Goal: Task Accomplishment & Management: Manage account settings

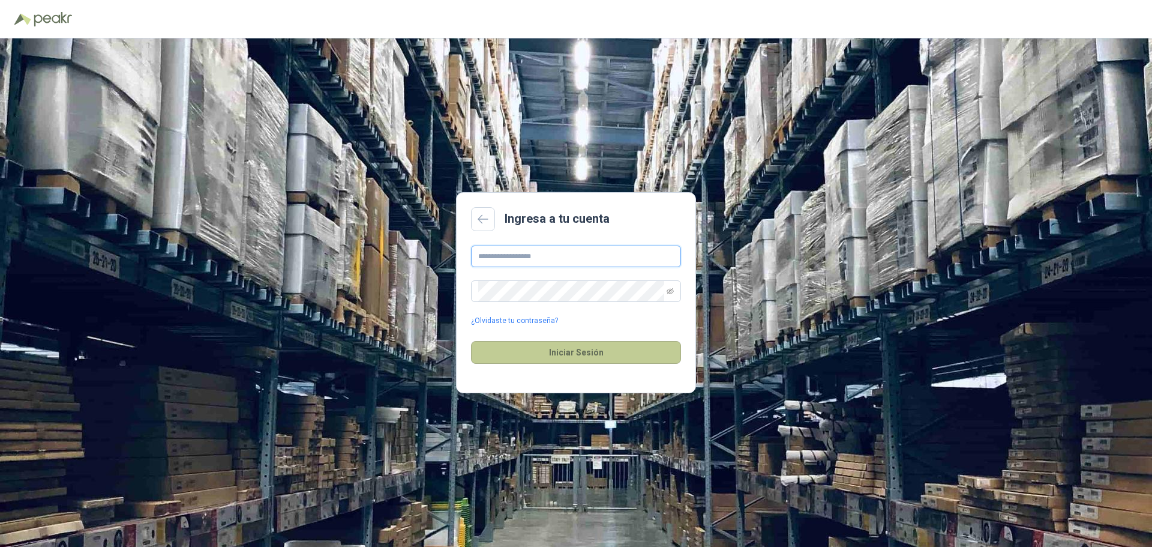
type input "**********"
click at [548, 350] on button "Iniciar Sesión" at bounding box center [576, 352] width 210 height 23
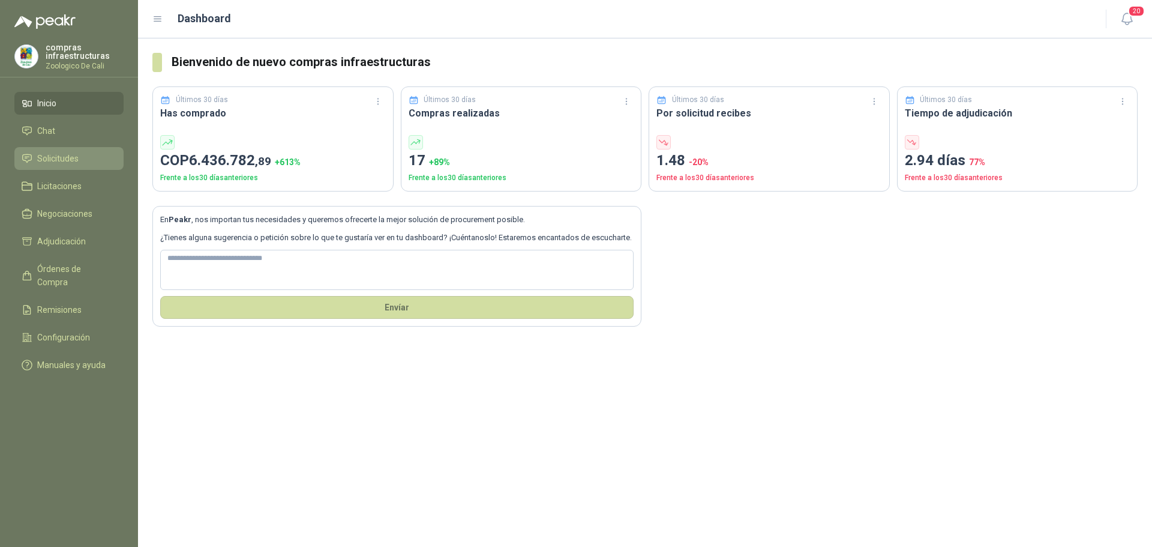
click at [71, 157] on span "Solicitudes" at bounding box center [57, 158] width 41 height 13
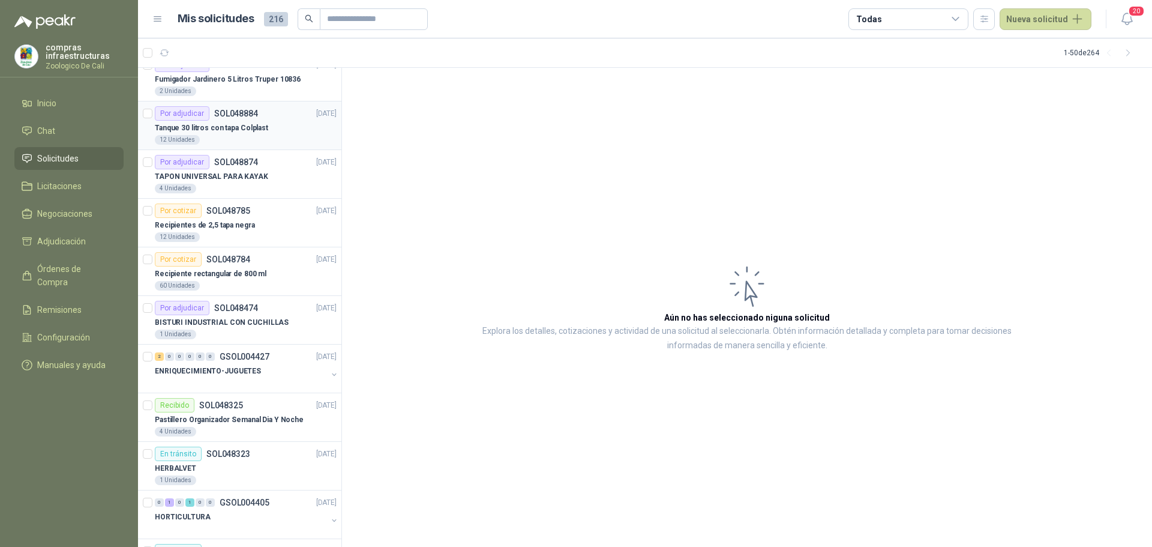
scroll to position [1967, 0]
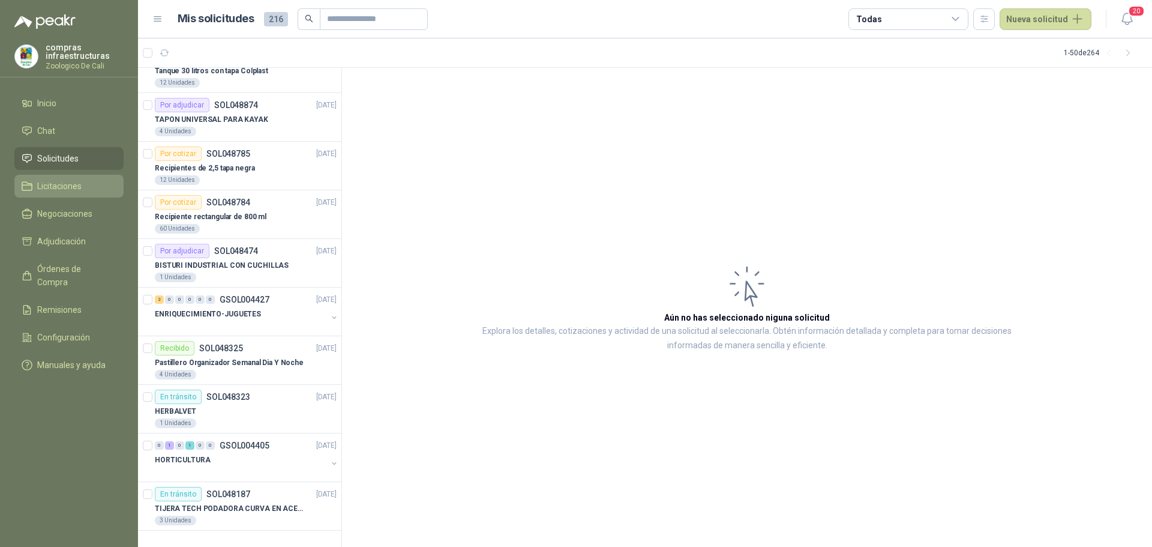
click at [67, 182] on span "Licitaciones" at bounding box center [59, 185] width 44 height 13
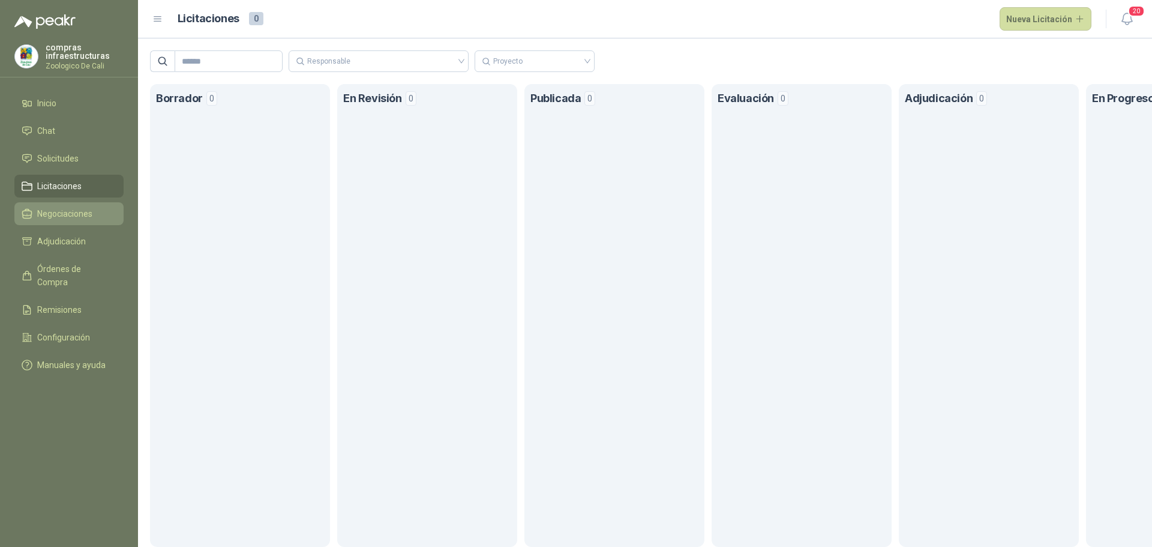
click at [71, 221] on link "Negociaciones" at bounding box center [68, 213] width 109 height 23
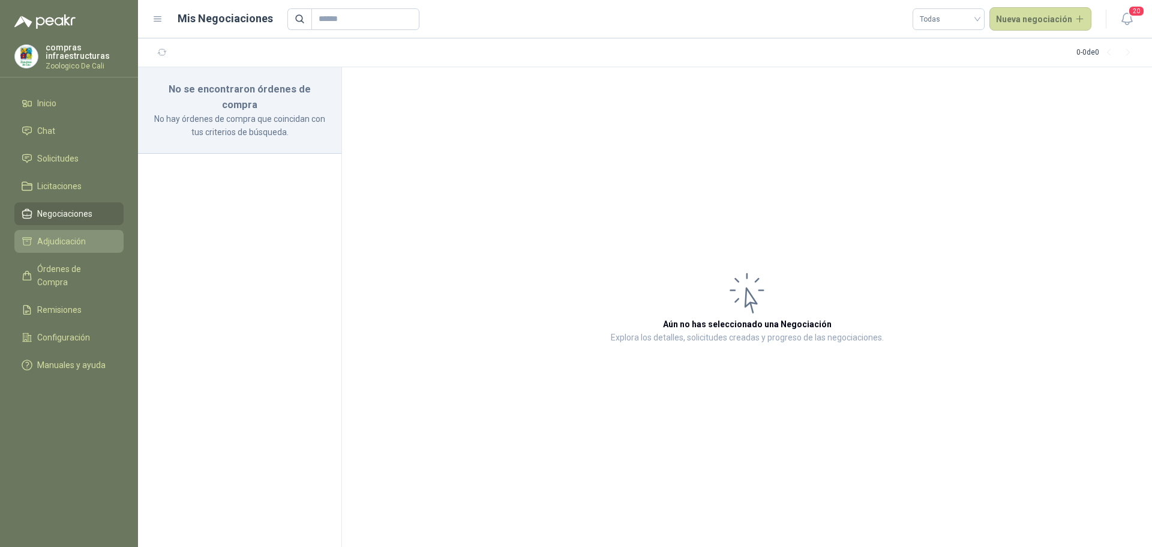
click at [68, 245] on span "Adjudicación" at bounding box center [61, 241] width 49 height 13
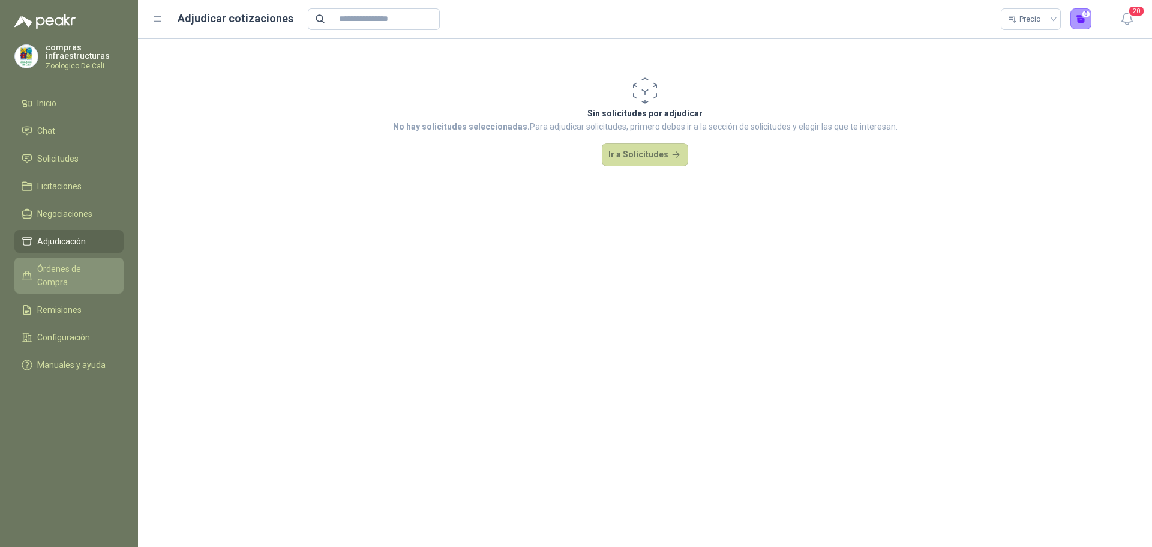
click at [81, 269] on span "Órdenes de Compra" at bounding box center [74, 275] width 75 height 26
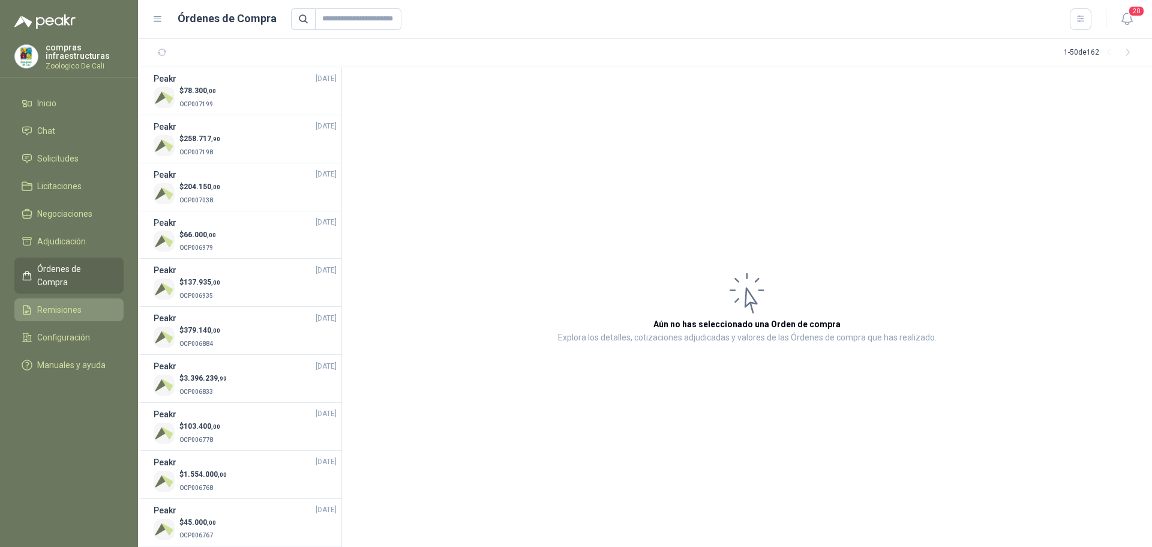
click at [76, 303] on span "Remisiones" at bounding box center [59, 309] width 44 height 13
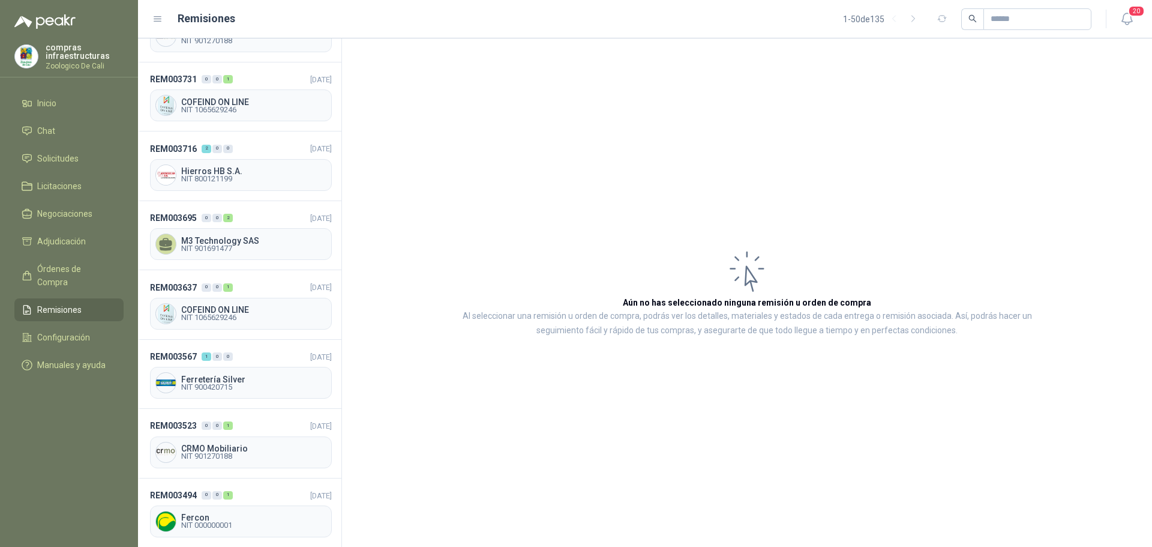
scroll to position [2640, 0]
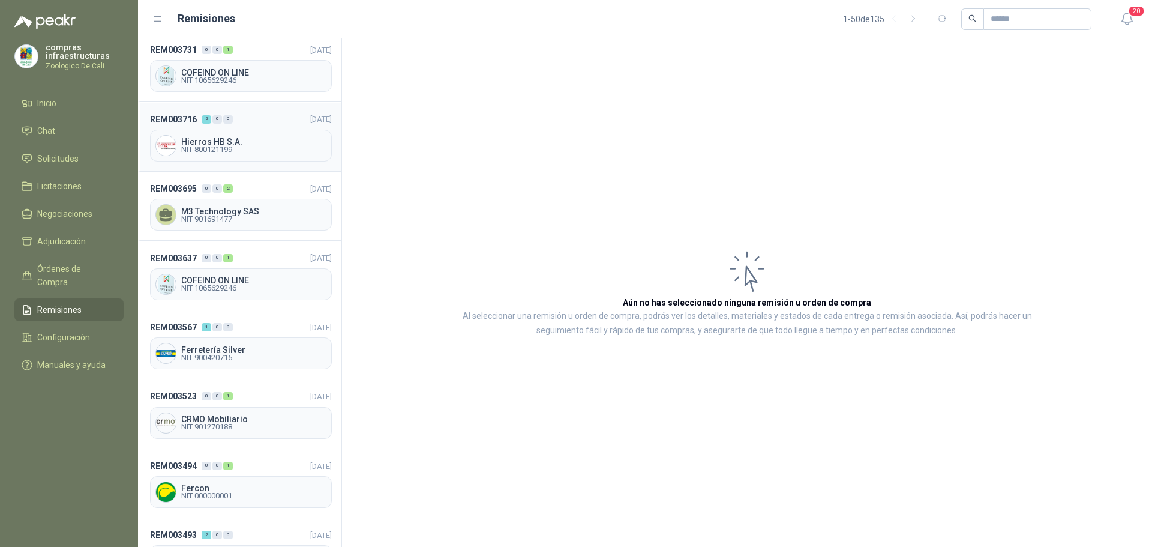
click at [256, 146] on span "NIT 800121199" at bounding box center [253, 149] width 145 height 7
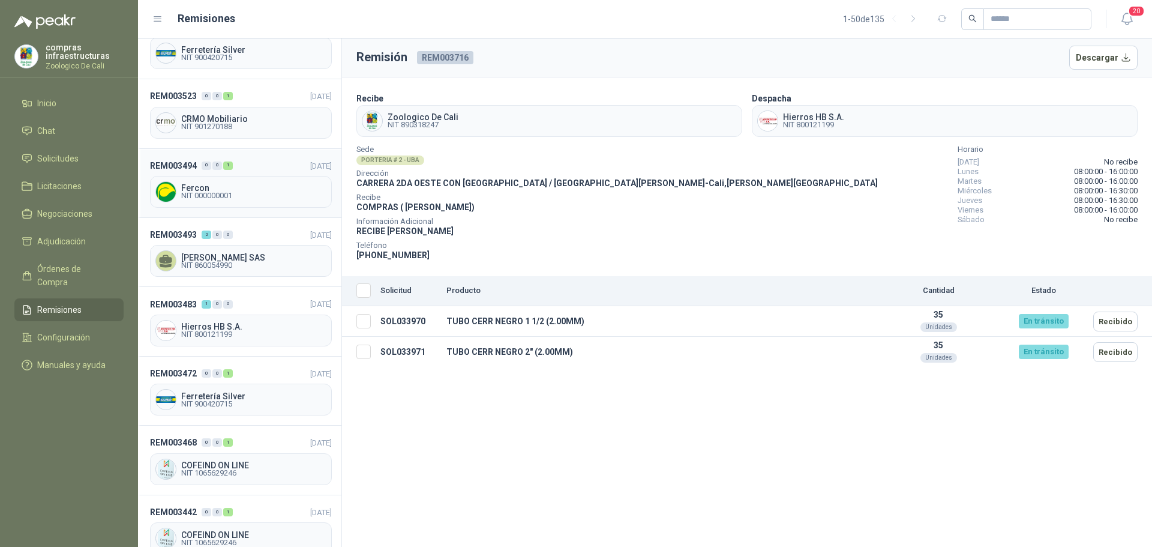
scroll to position [2945, 0]
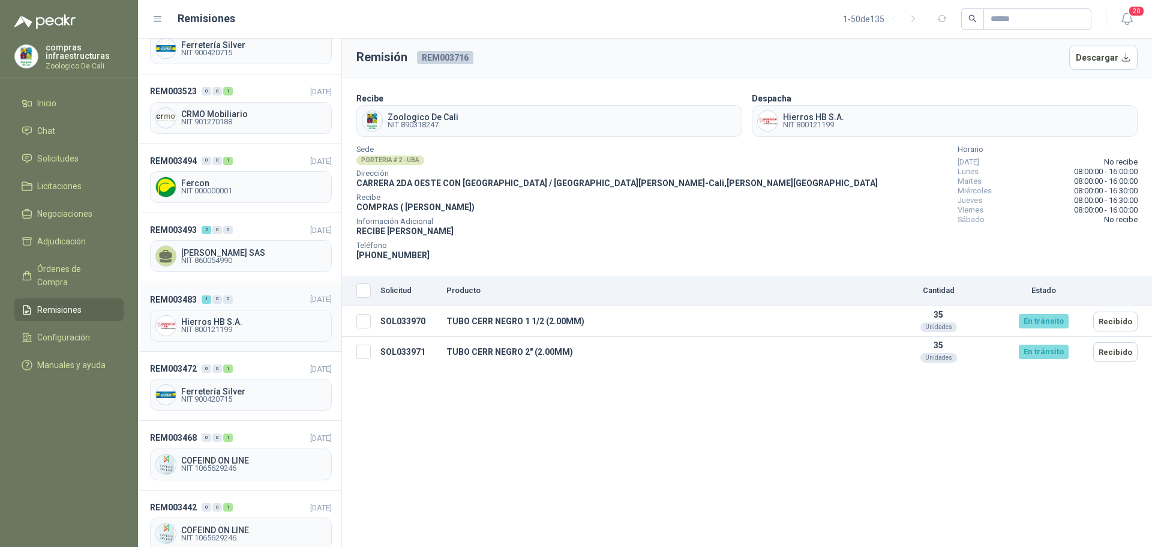
click at [248, 317] on span "Hierros HB S.A." at bounding box center [253, 321] width 145 height 8
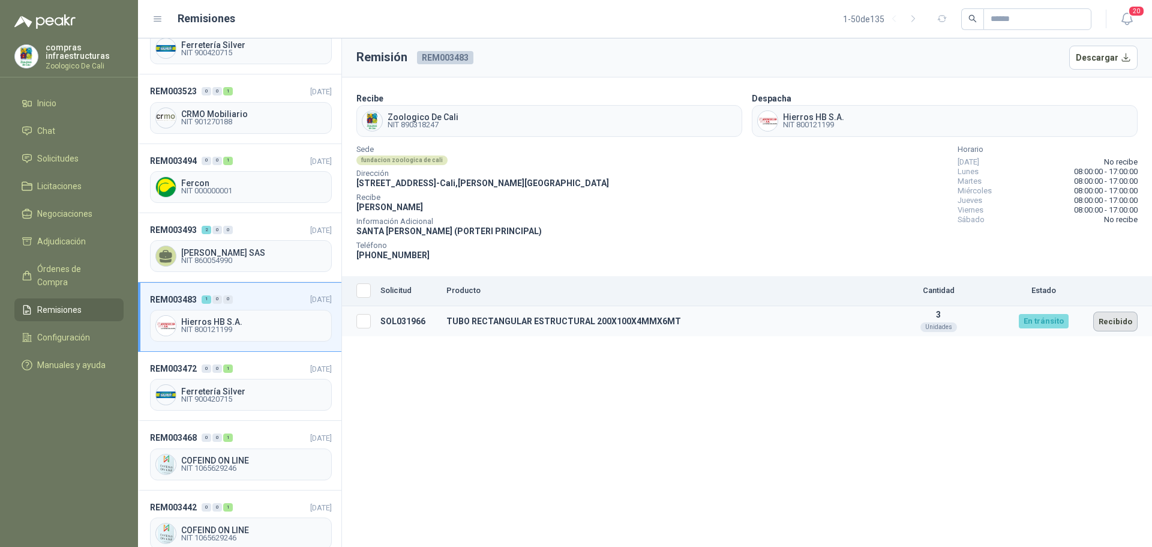
click at [1115, 320] on button "Recibido" at bounding box center [1115, 321] width 44 height 20
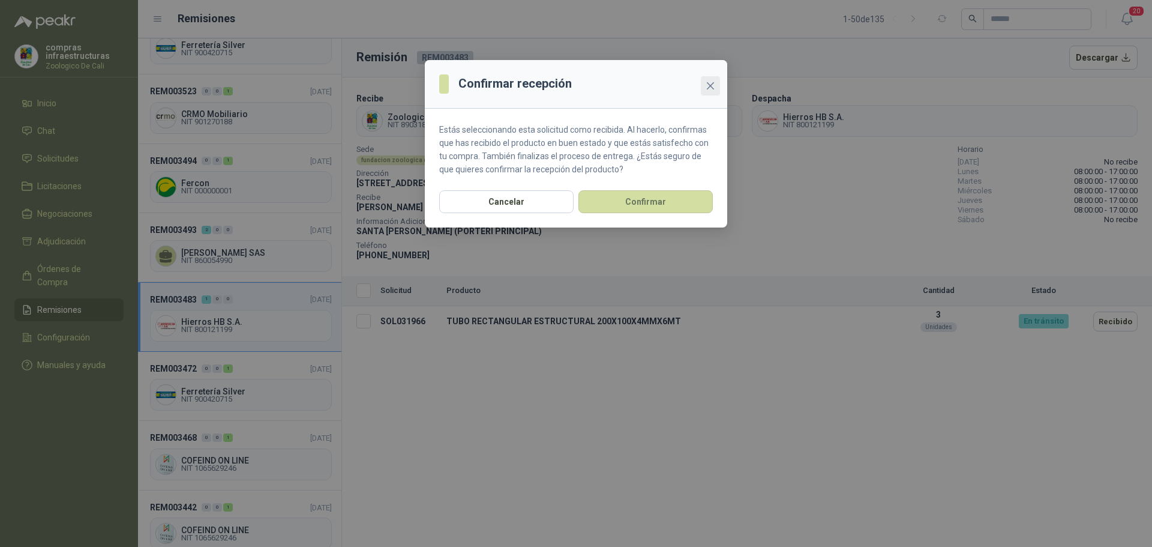
click at [709, 87] on icon "close" at bounding box center [710, 85] width 7 height 7
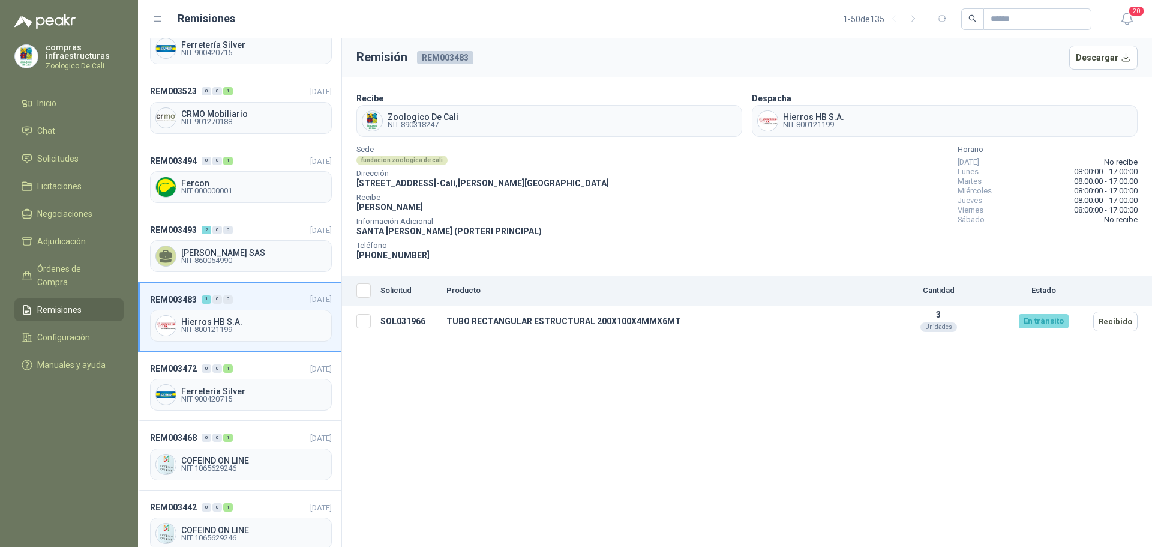
click at [710, 85] on section "Recibe Zoologico De Cali NIT 890318247 Despacha Hierros HB S.A. NIT 800121199 S…" at bounding box center [747, 176] width 810 height 199
click at [620, 375] on div "Remisión REM003483 Descargar Recibe Zoologico De Cali NIT 890318247 Despacha Hi…" at bounding box center [747, 292] width 810 height 508
click at [942, 322] on div "Unidades" at bounding box center [938, 327] width 37 height 10
click at [1103, 55] on button "Descargar" at bounding box center [1103, 58] width 69 height 24
click at [77, 272] on span "Órdenes de Compra" at bounding box center [74, 275] width 75 height 26
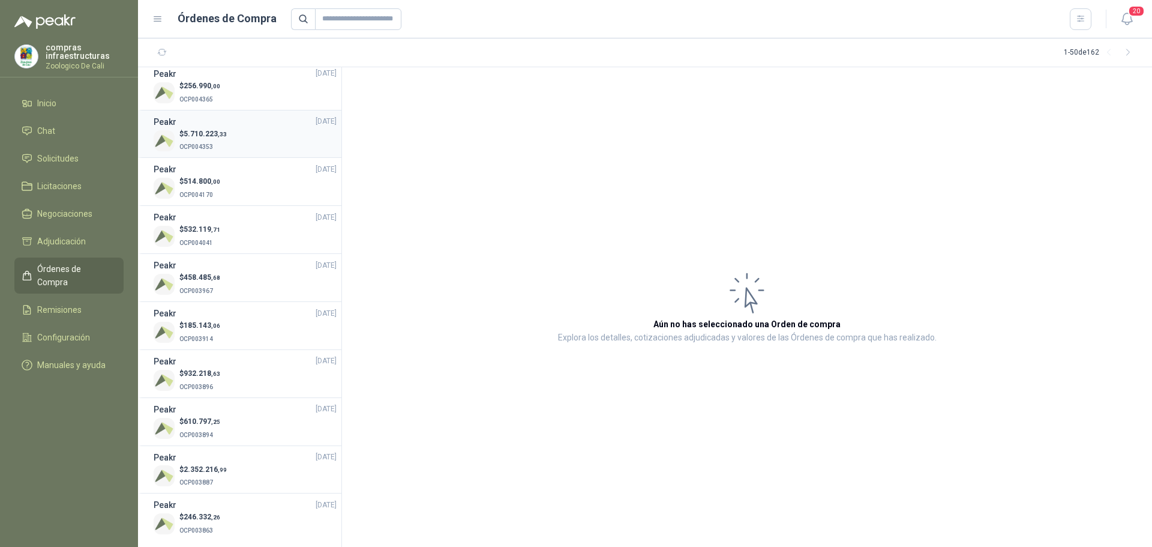
scroll to position [1932, 0]
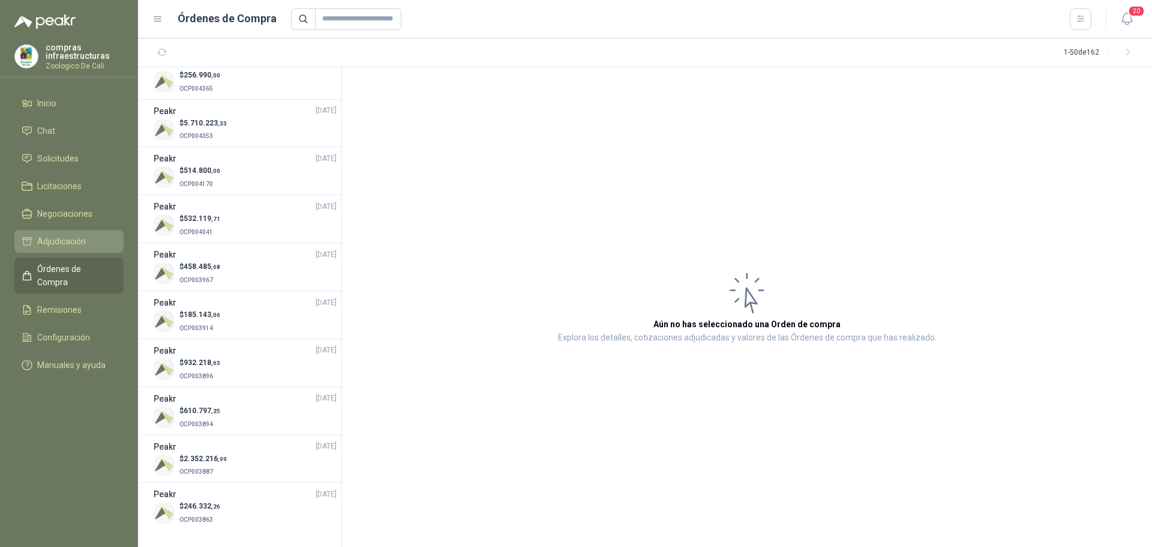
click at [62, 233] on link "Adjudicación" at bounding box center [68, 241] width 109 height 23
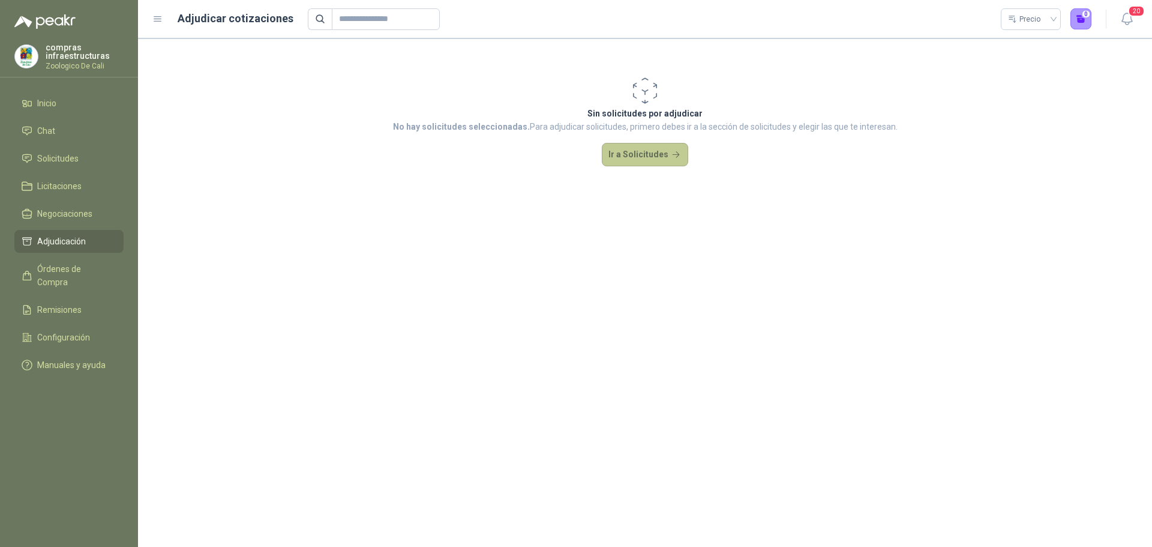
click at [630, 150] on button "Ir a Solicitudes" at bounding box center [645, 155] width 86 height 24
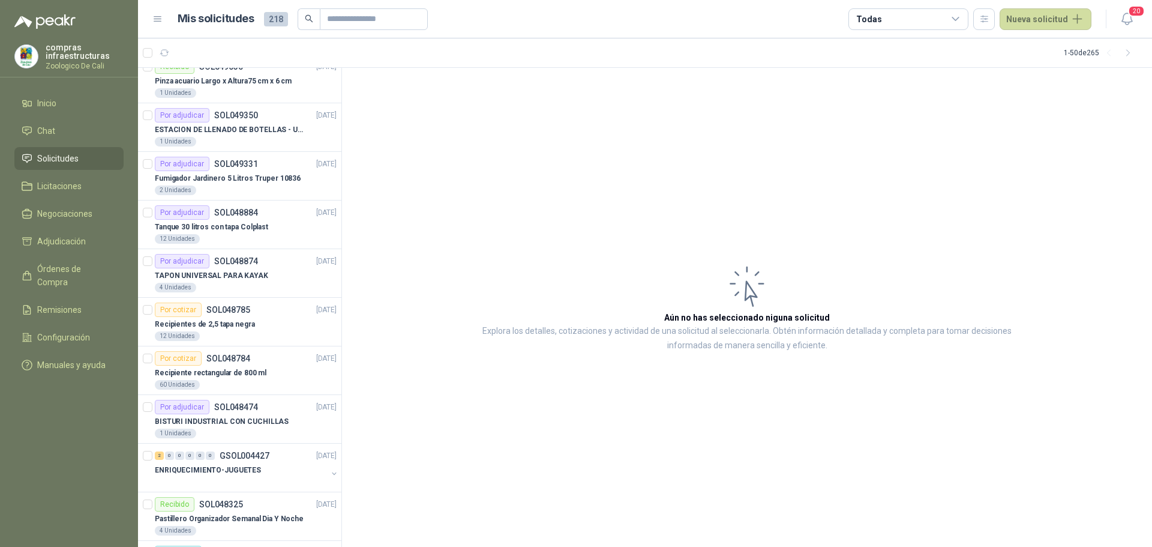
scroll to position [1967, 0]
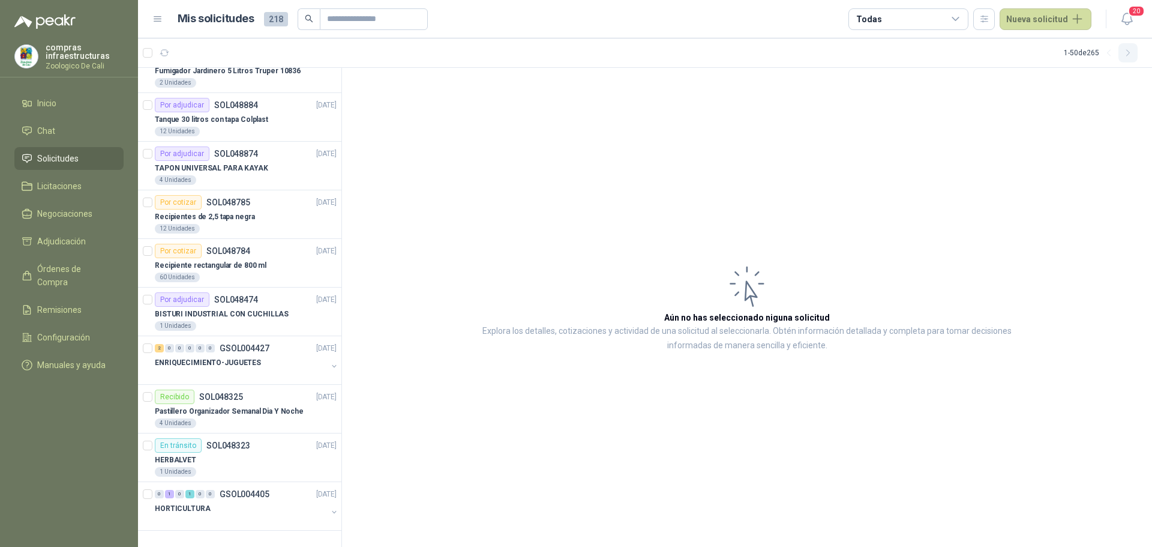
click at [1128, 52] on icon "button" at bounding box center [1128, 53] width 10 height 10
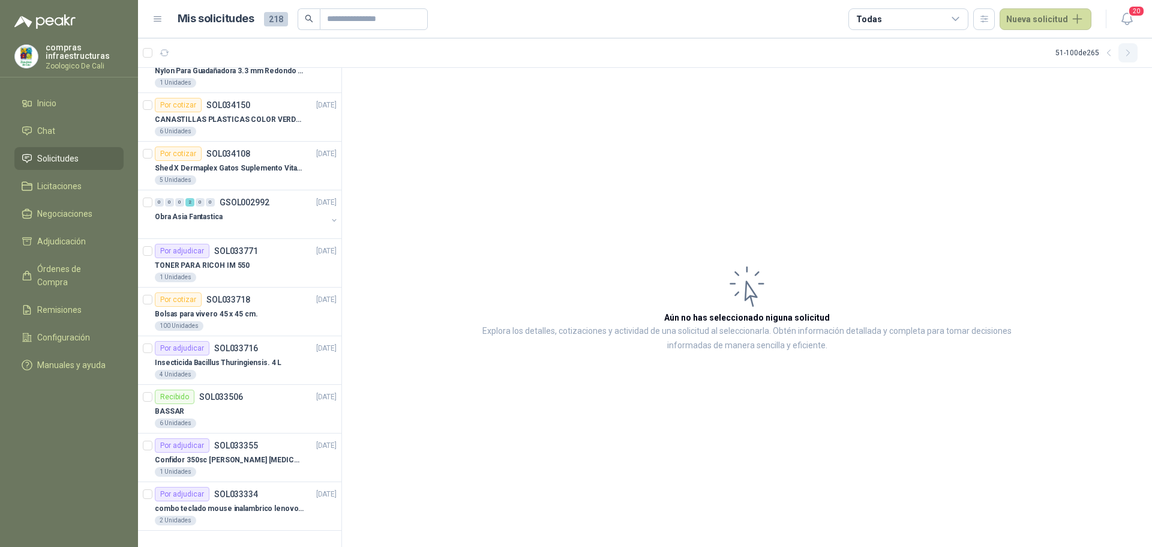
click at [1131, 55] on icon "button" at bounding box center [1128, 53] width 10 height 10
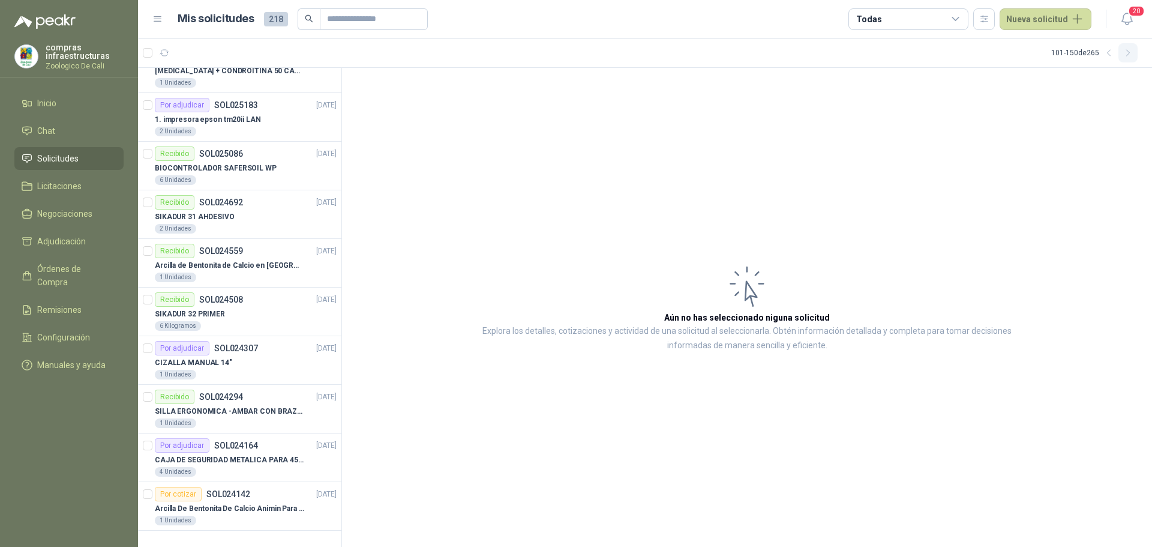
click at [1127, 56] on icon "button" at bounding box center [1128, 53] width 10 height 10
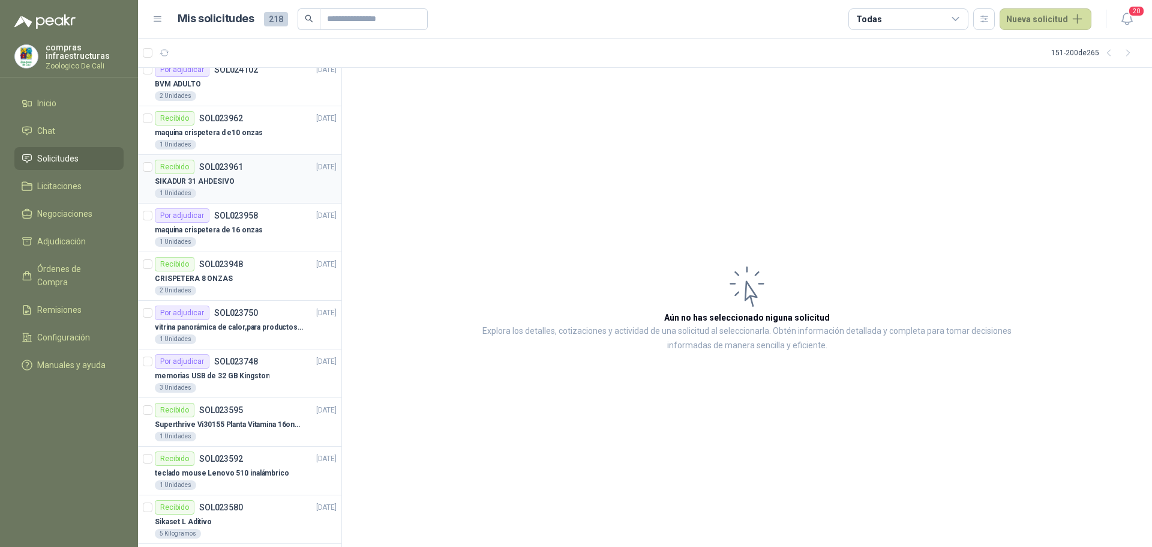
scroll to position [0, 0]
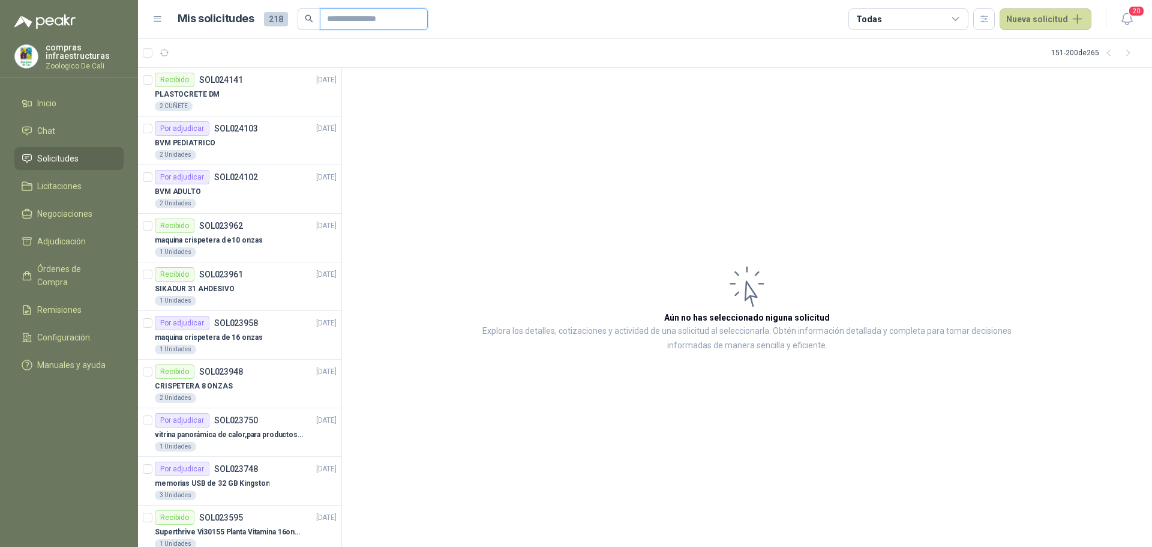
click at [373, 19] on input "text" at bounding box center [369, 19] width 84 height 20
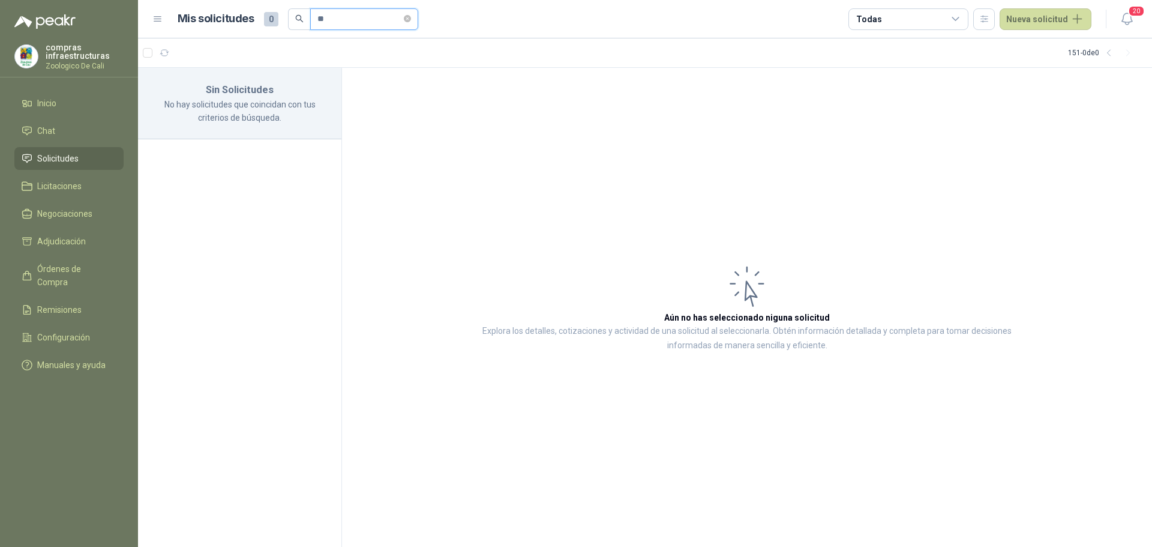
type input "*"
type input "**********"
click at [418, 17] on span "**********" at bounding box center [364, 19] width 108 height 22
click at [411, 20] on icon "close-circle" at bounding box center [407, 18] width 7 height 7
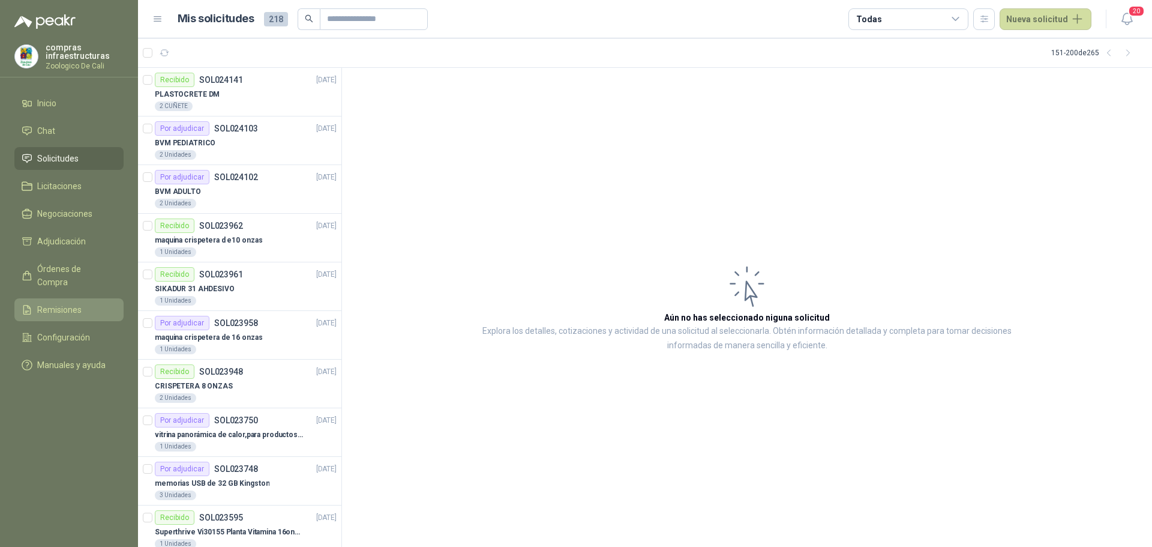
click at [78, 303] on span "Remisiones" at bounding box center [59, 309] width 44 height 13
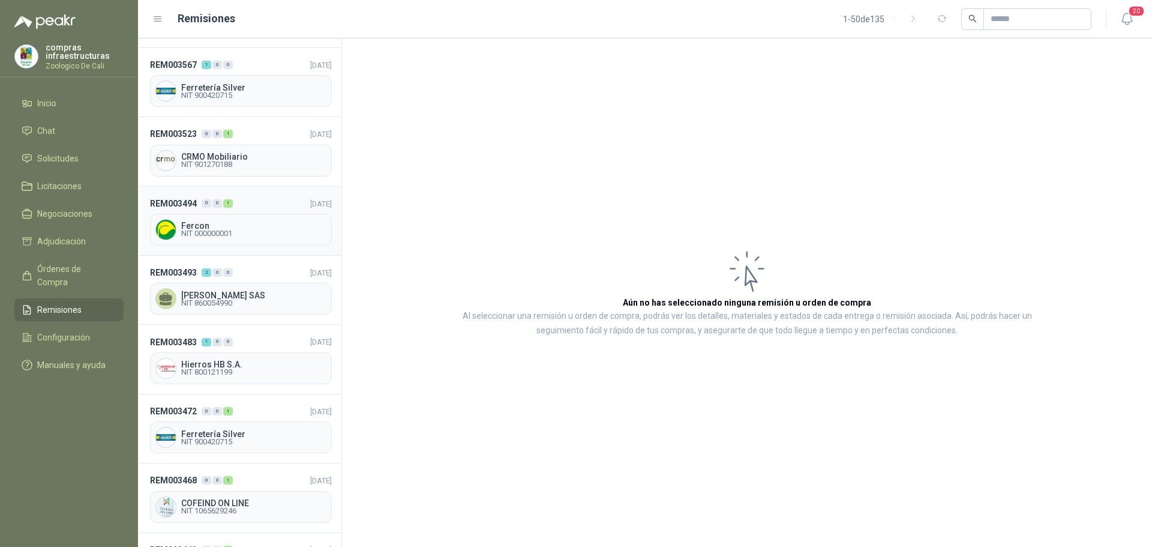
scroll to position [2945, 0]
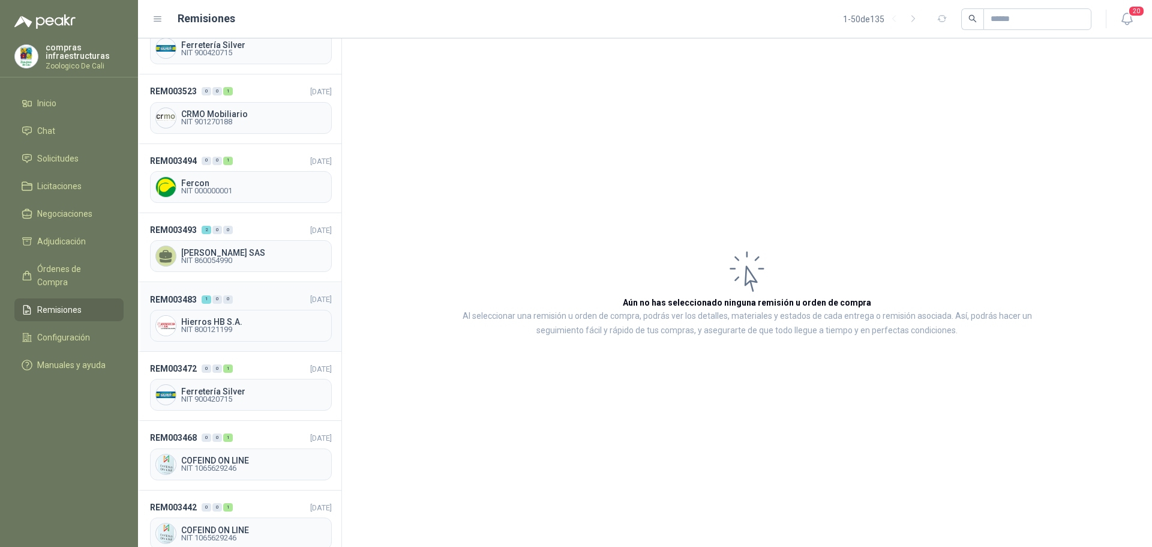
click at [232, 326] on span "NIT 800121199" at bounding box center [253, 329] width 145 height 7
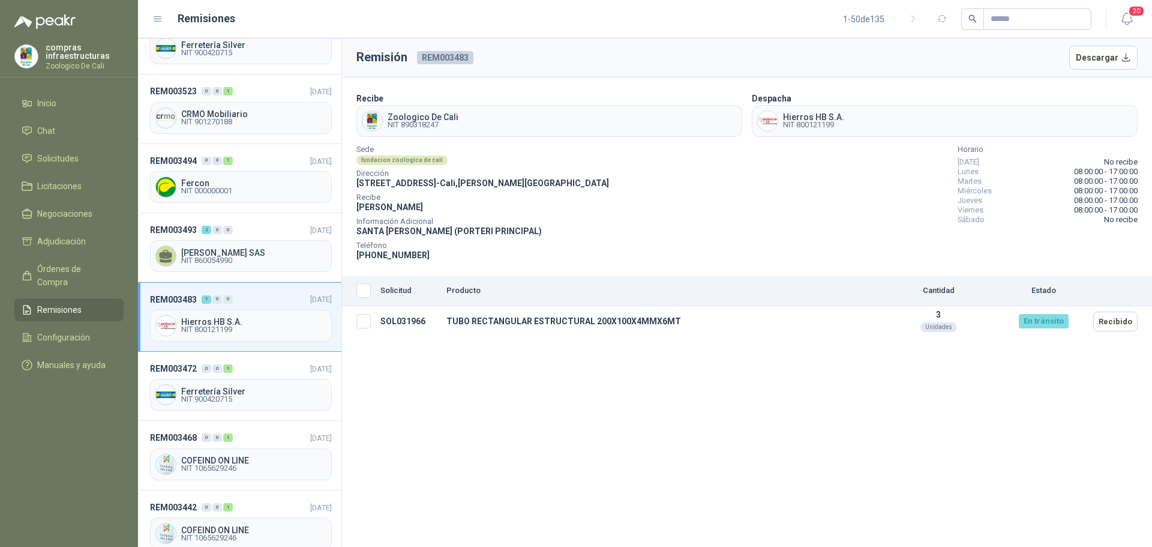
click at [802, 121] on span "NIT 800121199" at bounding box center [813, 124] width 61 height 7
click at [761, 116] on img at bounding box center [768, 121] width 20 height 20
click at [674, 118] on div "Zoologico De Cali NIT 890318247" at bounding box center [549, 121] width 386 height 32
click at [542, 315] on td "TUBO RECTANGULAR ESTRUCTURAL 200X100X4MMX6MT" at bounding box center [660, 321] width 437 height 31
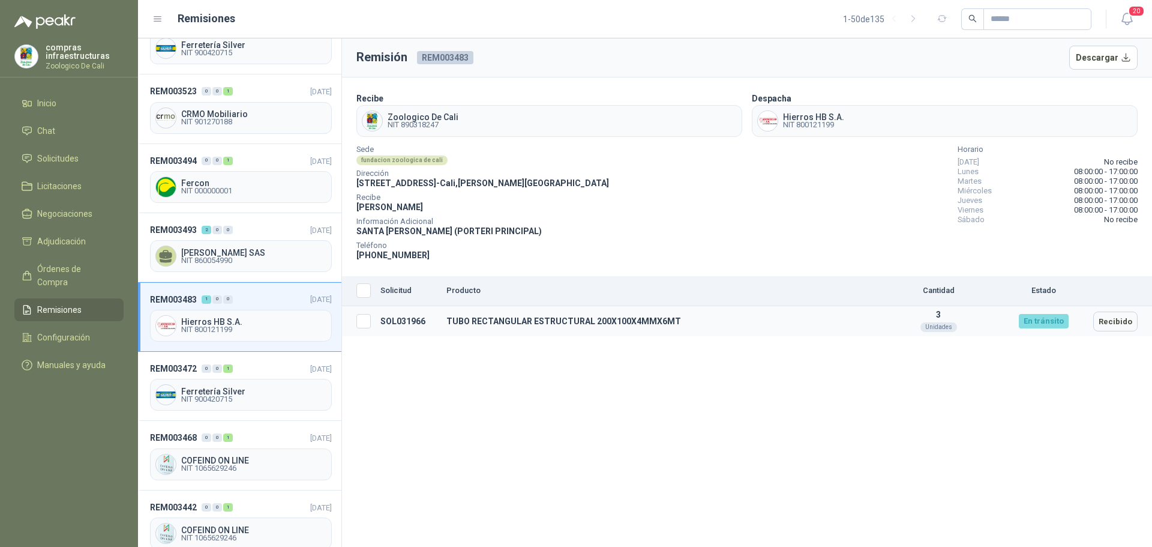
click at [951, 328] on div "Unidades" at bounding box center [938, 327] width 37 height 10
click at [1052, 322] on div "En tránsito" at bounding box center [1044, 321] width 50 height 14
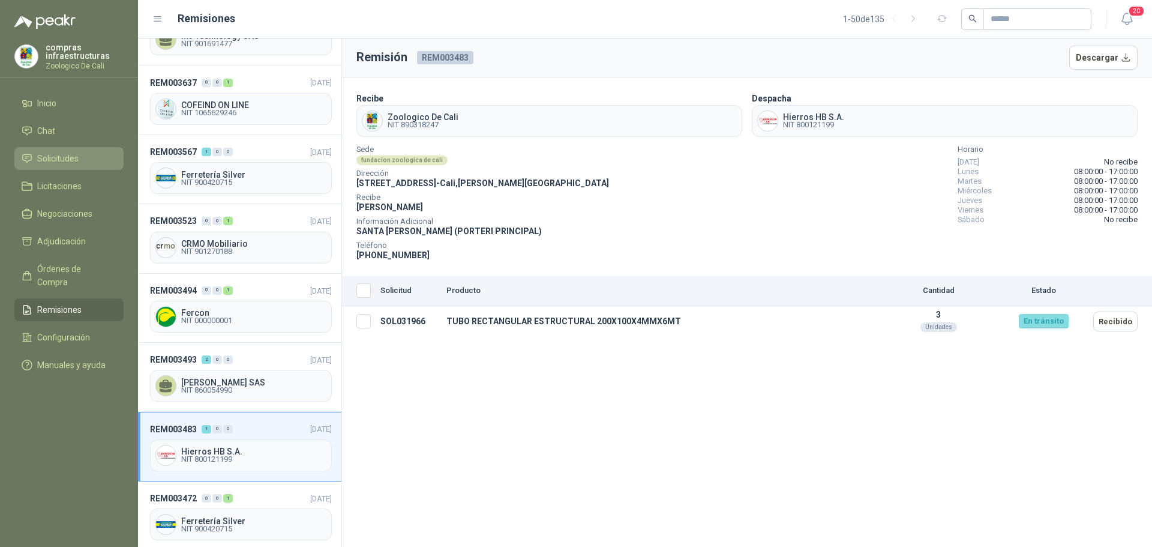
scroll to position [2765, 0]
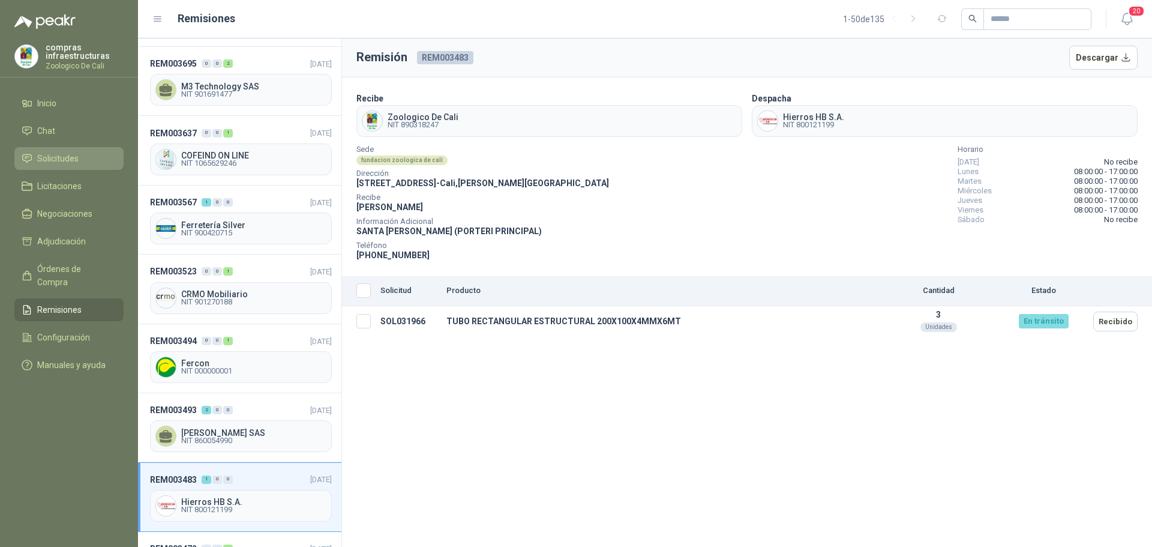
click at [59, 151] on link "Solicitudes" at bounding box center [68, 158] width 109 height 23
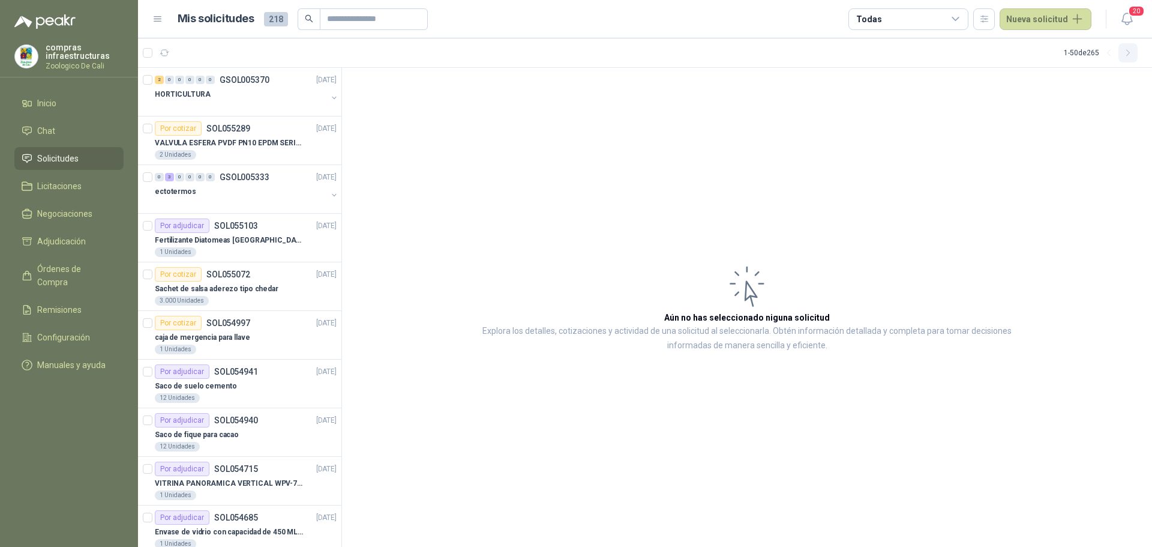
click at [1123, 54] on icon "button" at bounding box center [1128, 53] width 10 height 10
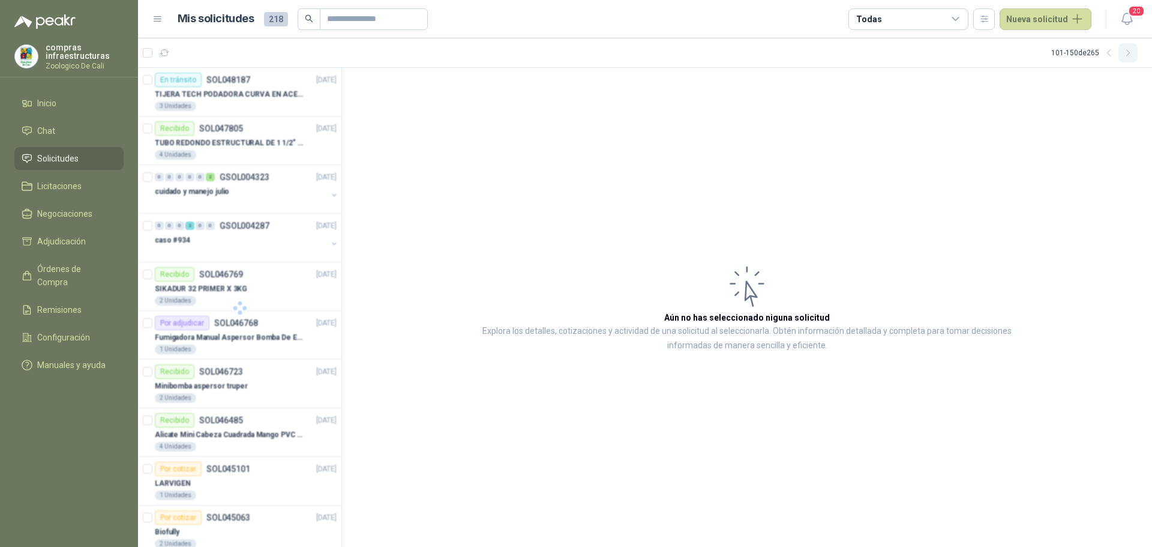
click at [1123, 54] on icon "button" at bounding box center [1128, 53] width 10 height 10
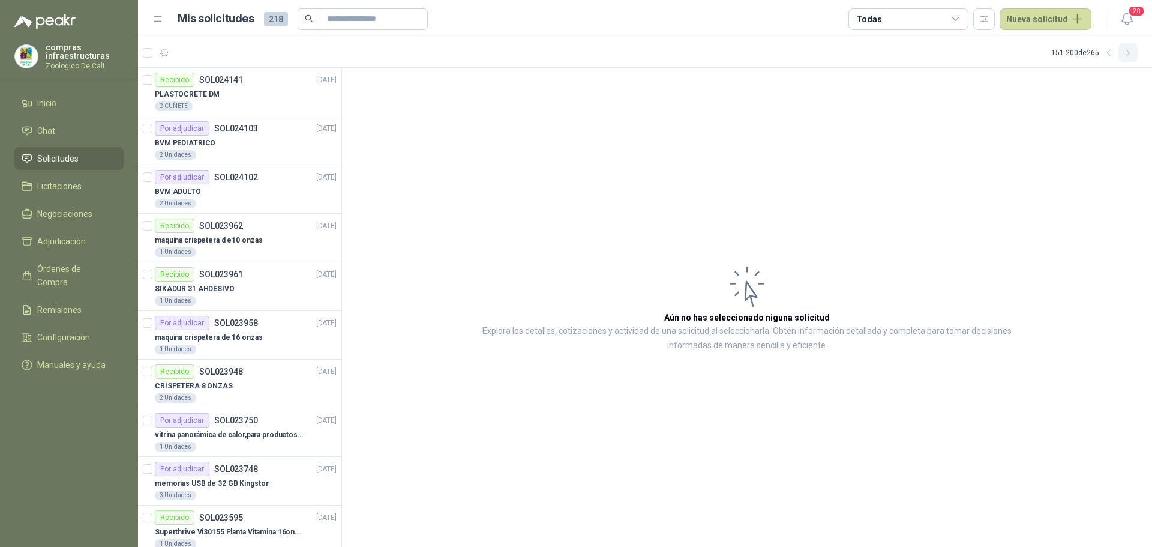
click at [1123, 54] on icon "button" at bounding box center [1128, 53] width 10 height 10
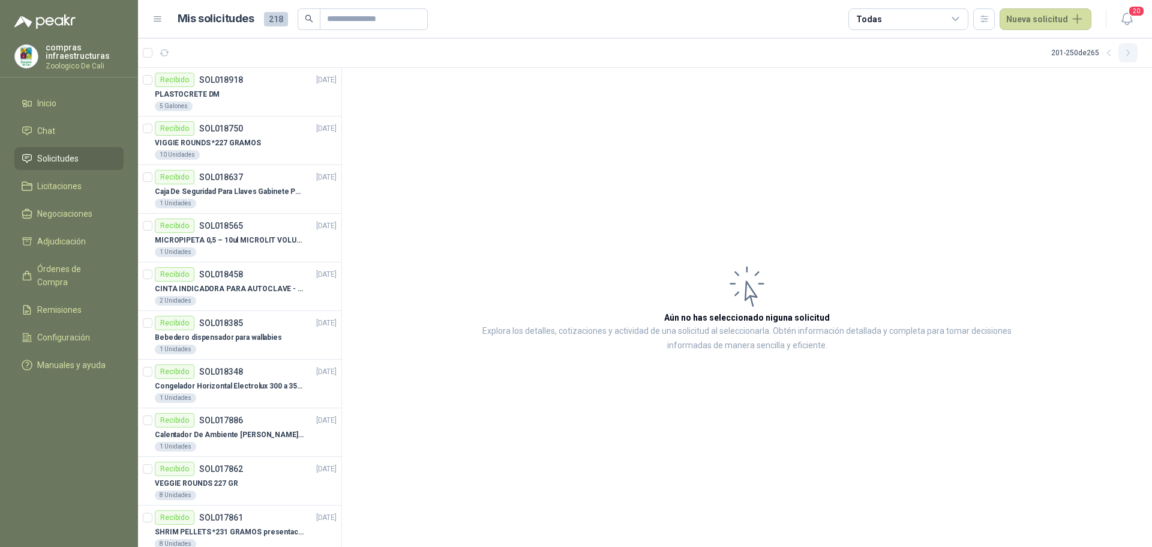
click at [1123, 54] on icon "button" at bounding box center [1128, 53] width 10 height 10
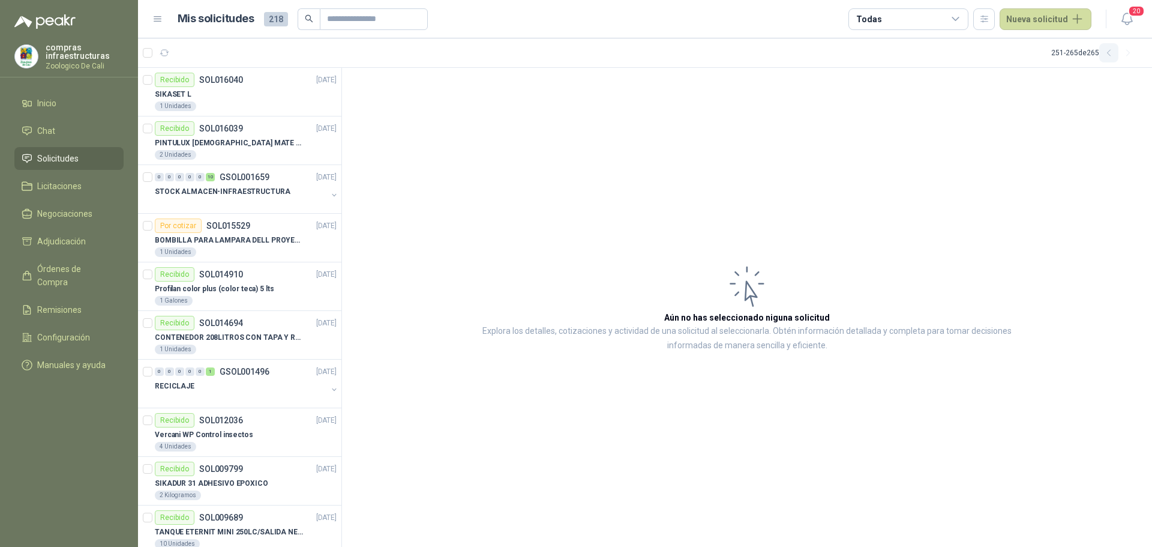
click at [1104, 53] on icon "button" at bounding box center [1109, 53] width 10 height 10
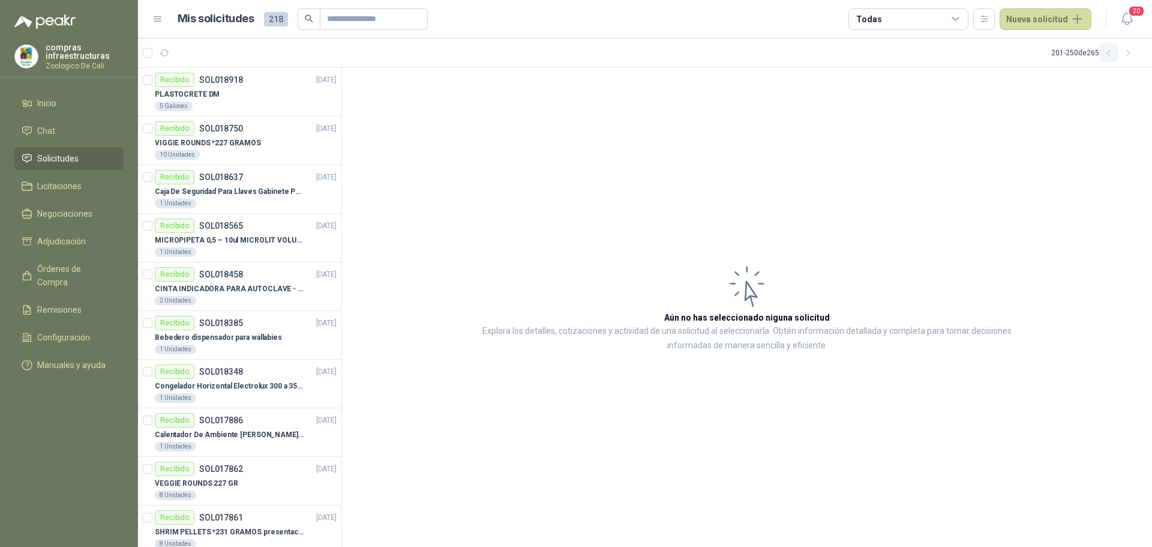
click at [1109, 50] on icon "button" at bounding box center [1108, 53] width 3 height 6
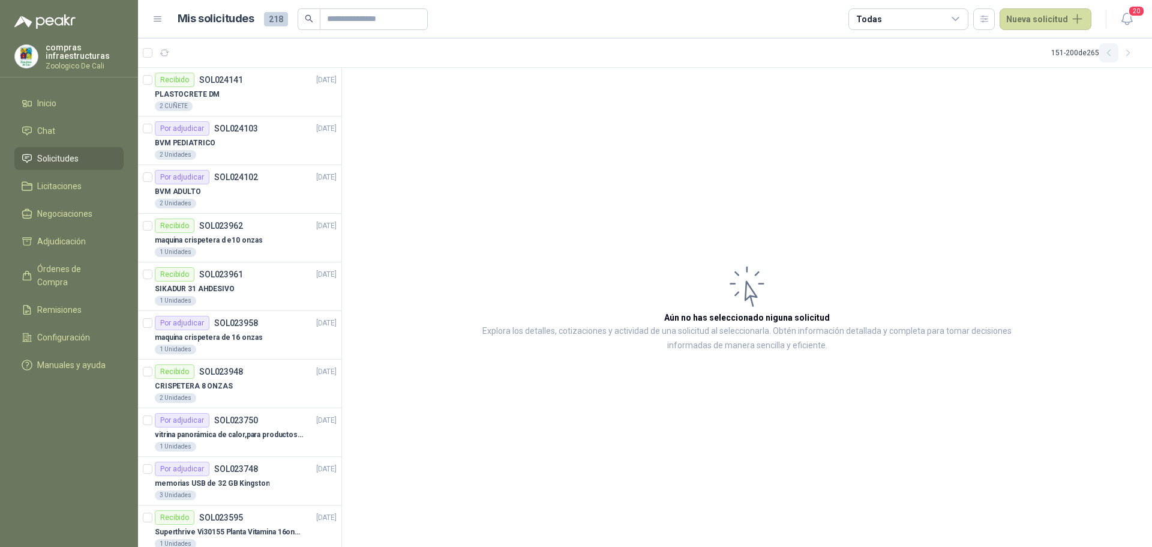
click at [1105, 52] on icon "button" at bounding box center [1109, 53] width 10 height 10
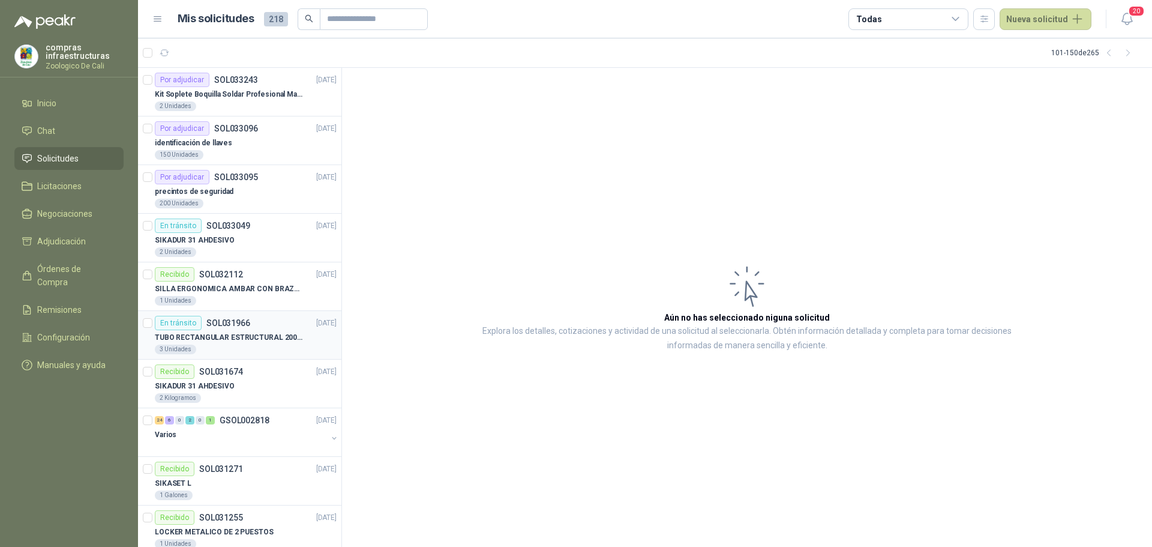
click at [275, 327] on div "En tránsito SOL031966 [DATE]" at bounding box center [246, 323] width 182 height 14
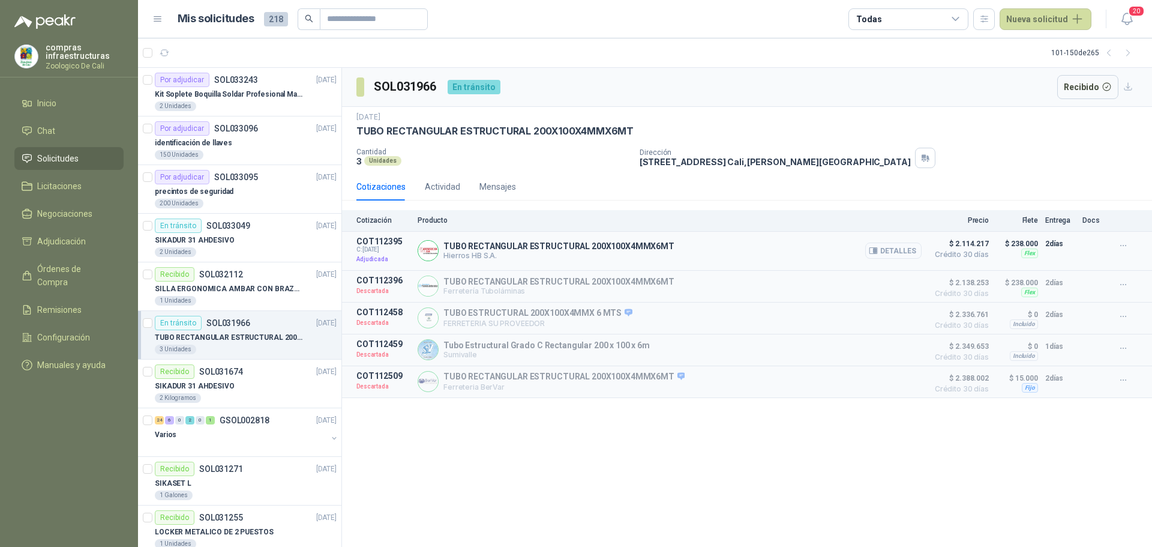
click at [886, 250] on button "Detalles" at bounding box center [893, 250] width 56 height 16
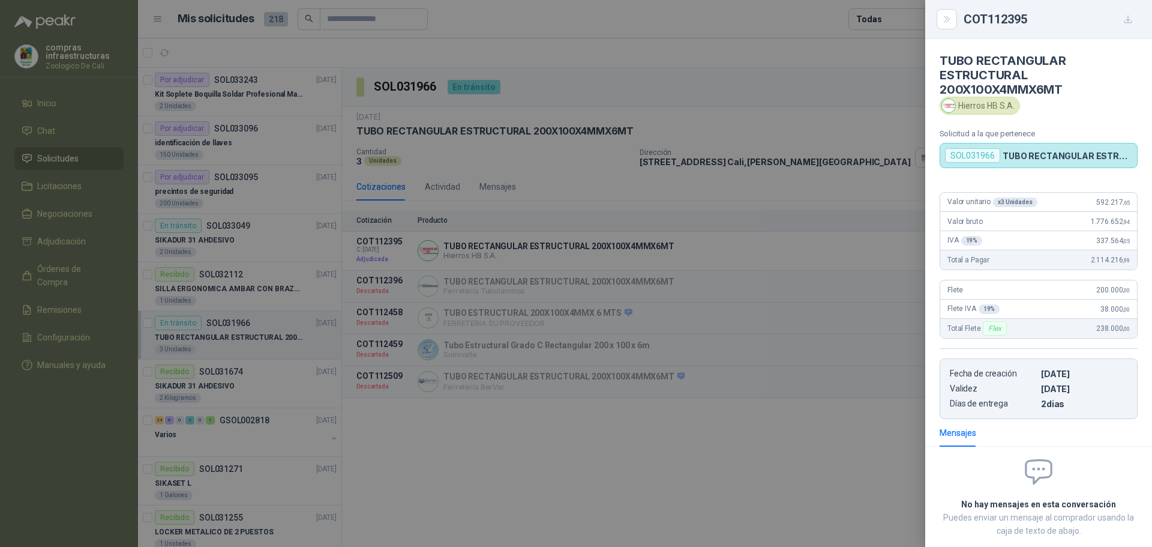
click at [679, 287] on div at bounding box center [576, 273] width 1152 height 547
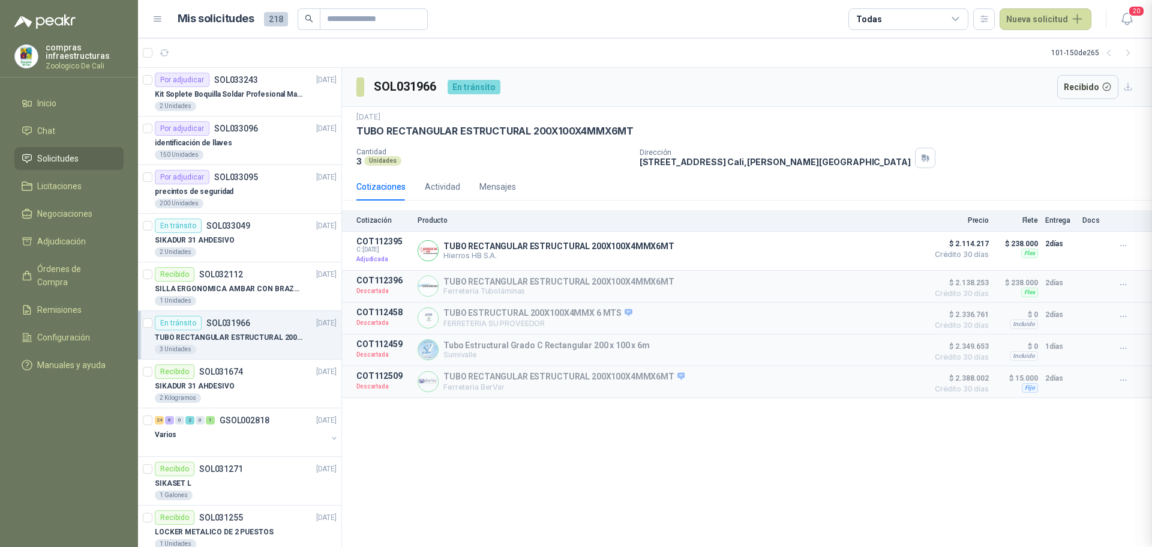
scroll to position [71, 0]
click at [1106, 88] on button "Recibido" at bounding box center [1088, 87] width 62 height 24
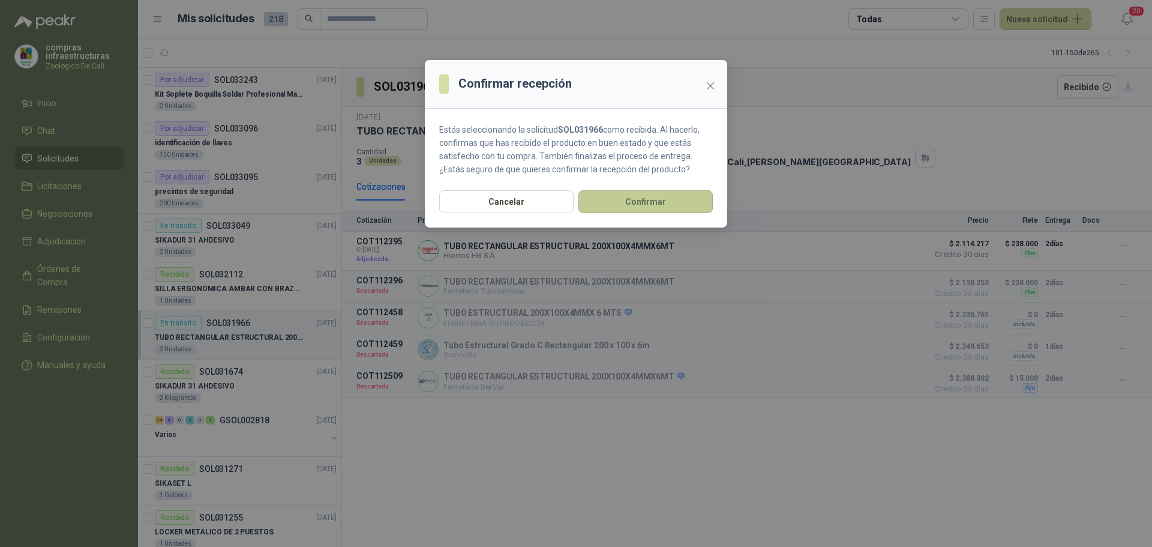
click at [635, 203] on button "Confirmar" at bounding box center [645, 201] width 134 height 23
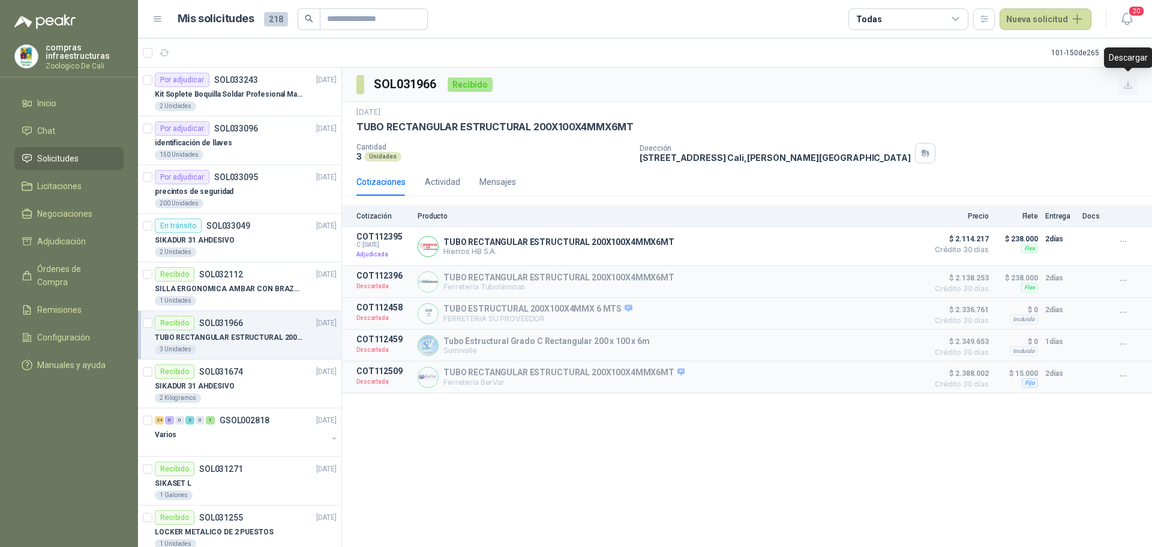
click at [1129, 78] on button "button" at bounding box center [1127, 84] width 19 height 19
